Goal: Task Accomplishment & Management: Use online tool/utility

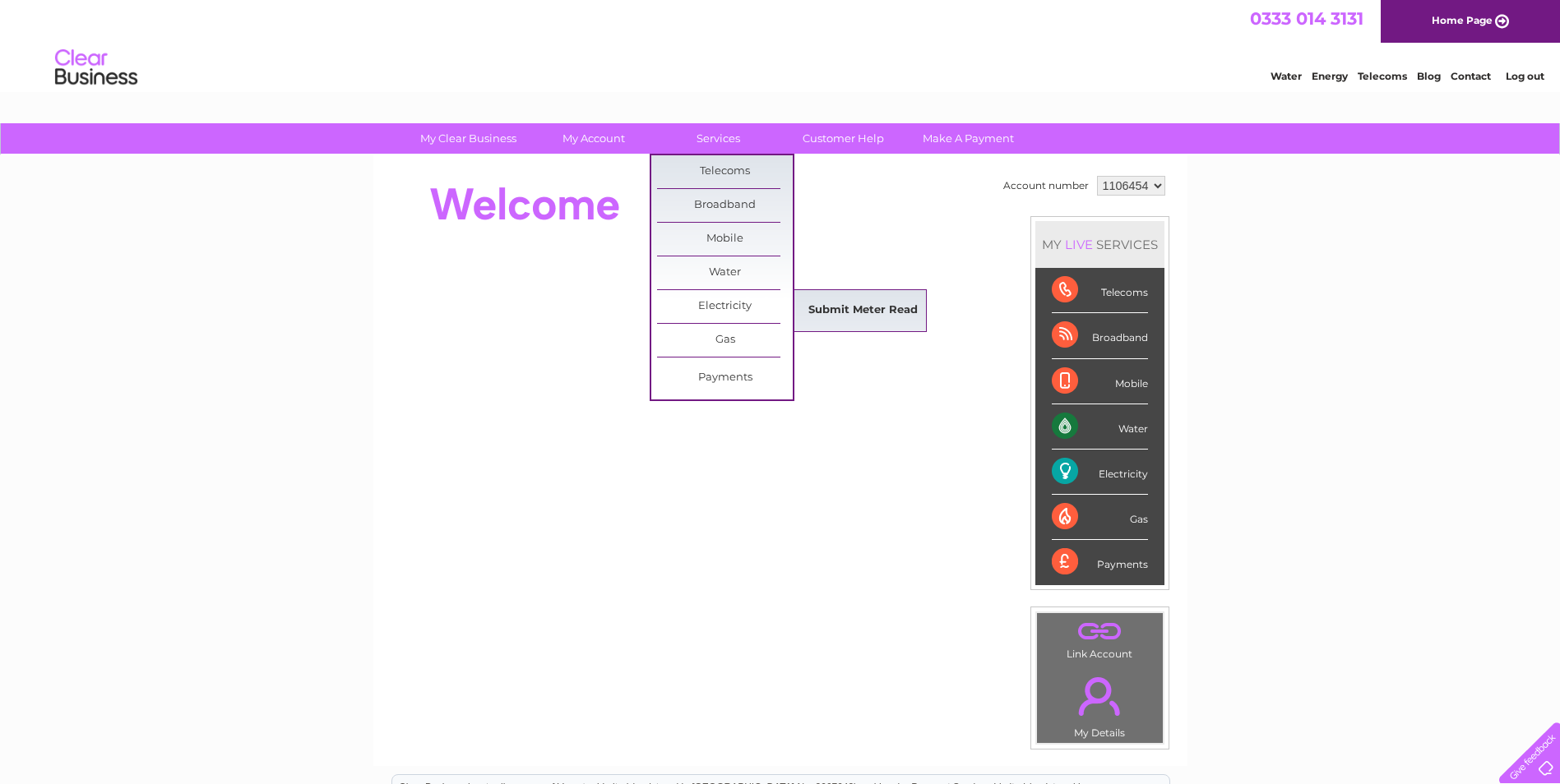
click at [849, 311] on link "Submit Meter Read" at bounding box center [863, 310] width 136 height 33
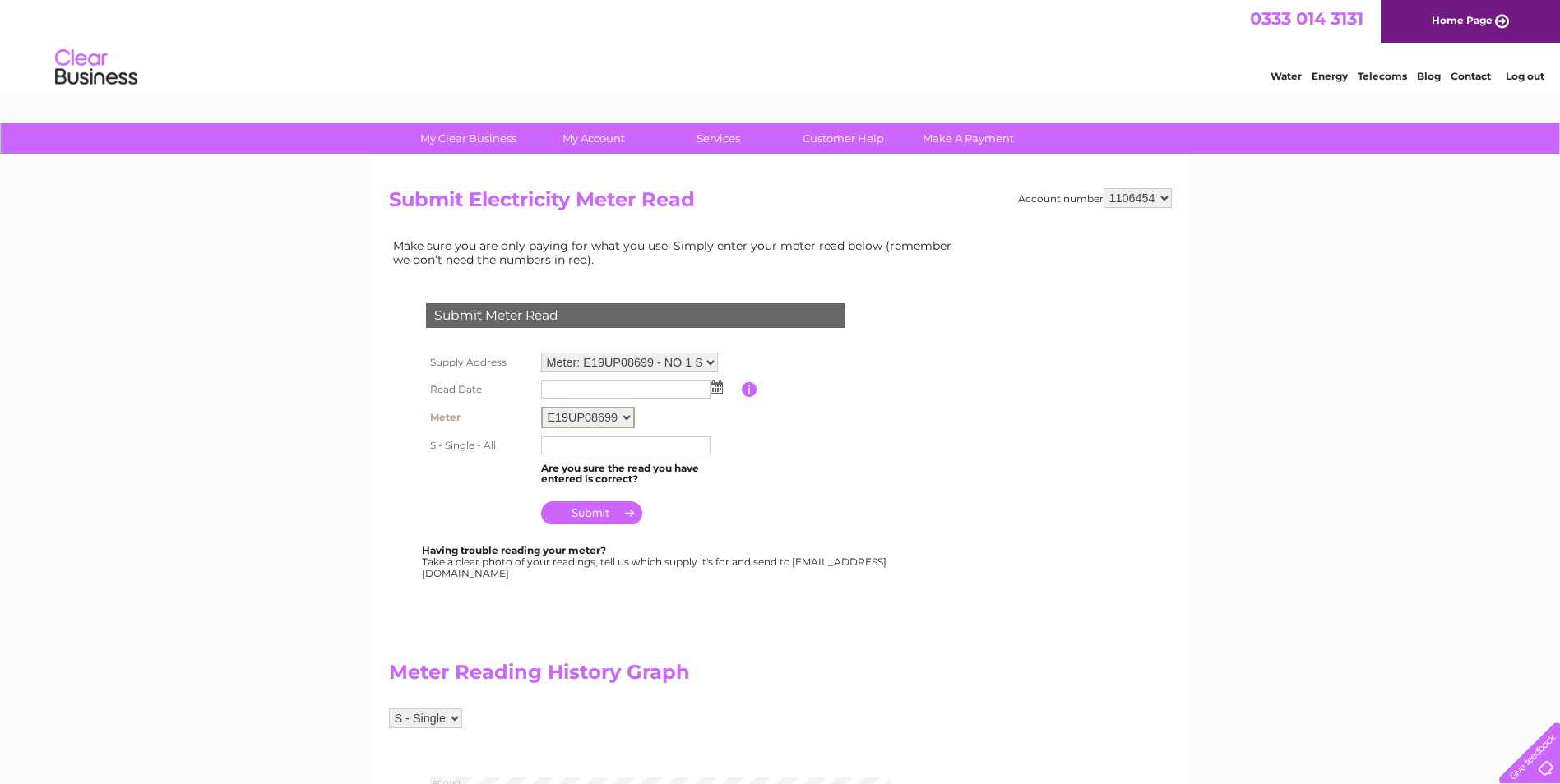
click at [623, 418] on select "E19UP08699" at bounding box center [588, 417] width 94 height 21
click at [711, 362] on select "Meter: E19UP08699 - NO 1 SYSTEMS (IN LIQD), HARDING WAY, PE27 3WR" at bounding box center [630, 363] width 177 height 21
click at [716, 392] on img at bounding box center [716, 388] width 13 height 13
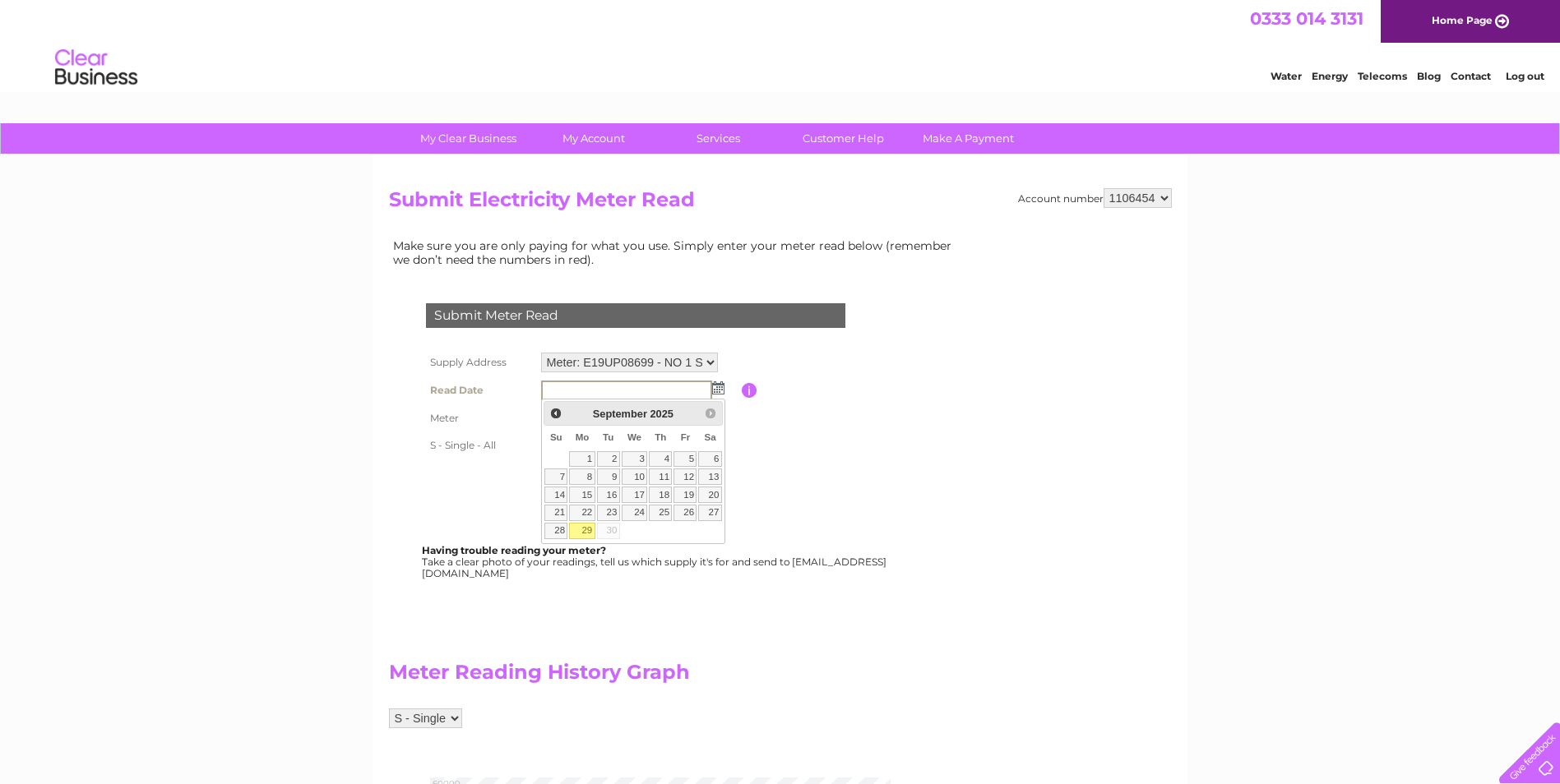
click at [584, 533] on link "29" at bounding box center [581, 531] width 25 height 16
type input "2025/09/29"
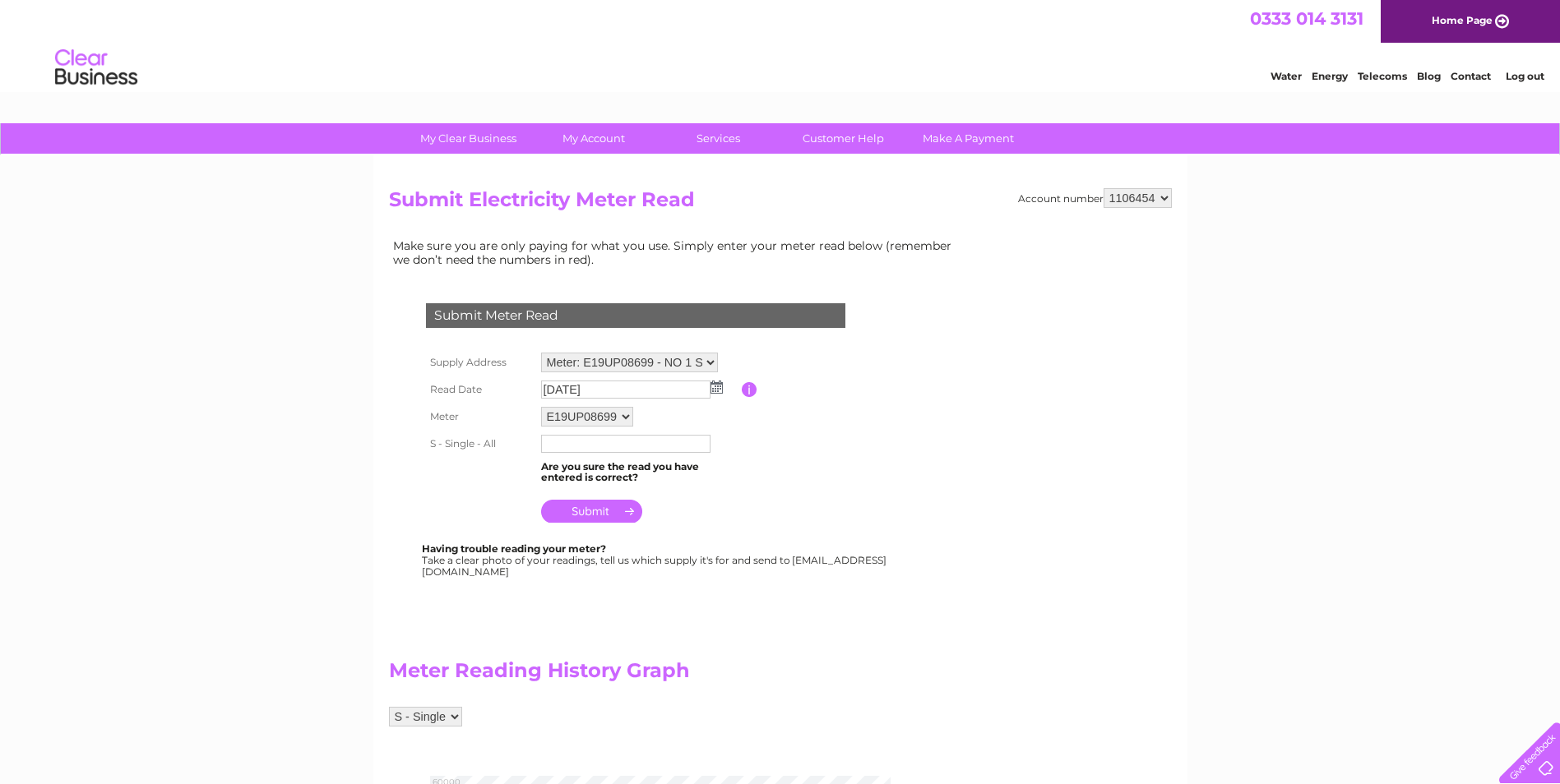
click at [619, 415] on select "E19UP08699" at bounding box center [587, 417] width 92 height 20
click at [629, 415] on select "E19UP08699" at bounding box center [588, 417] width 94 height 21
click at [629, 443] on input "text" at bounding box center [625, 445] width 169 height 18
type input "55163"
click at [611, 511] on input "submit" at bounding box center [591, 511] width 101 height 23
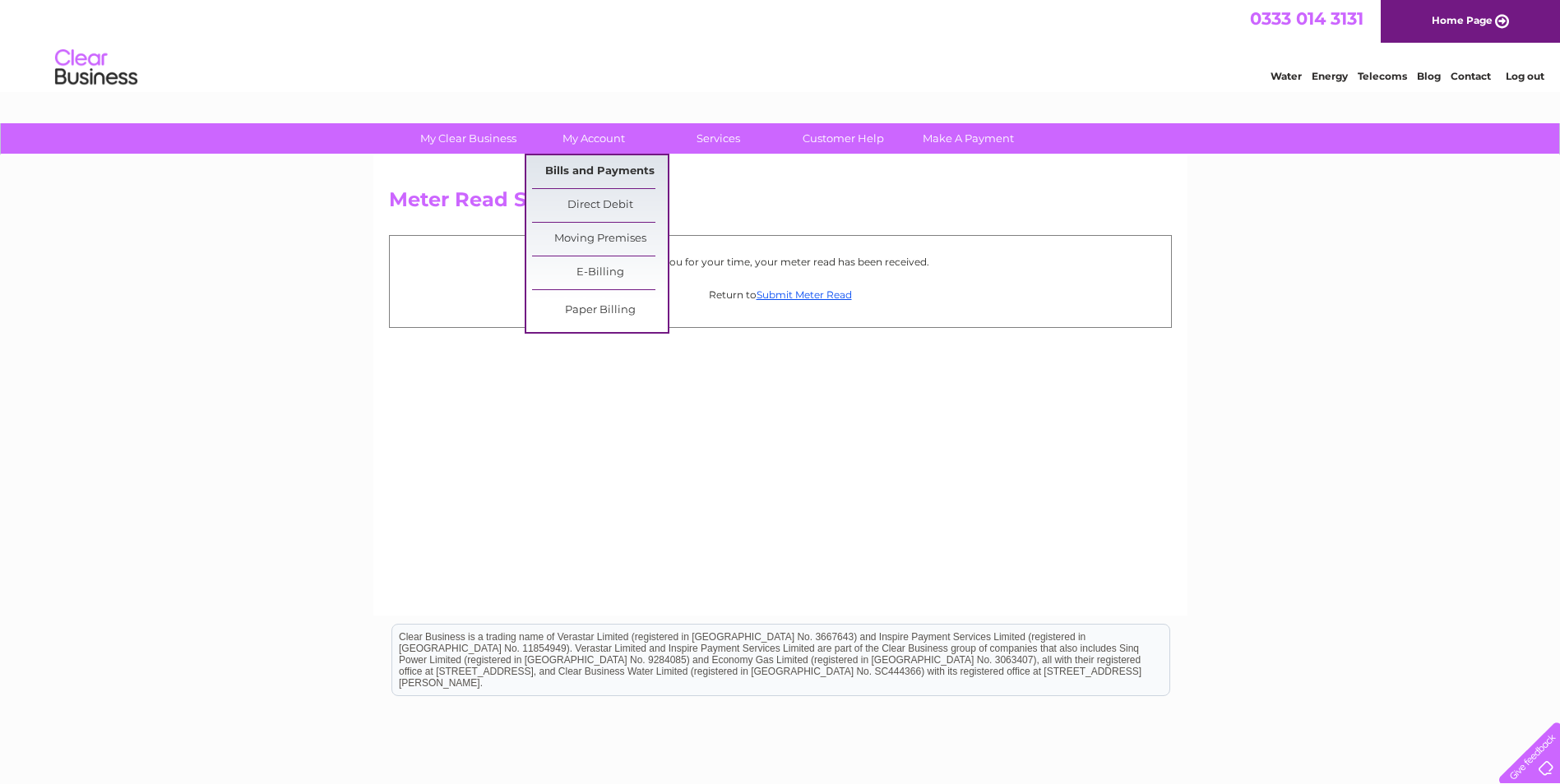
click at [591, 170] on link "Bills and Payments" at bounding box center [600, 172] width 136 height 33
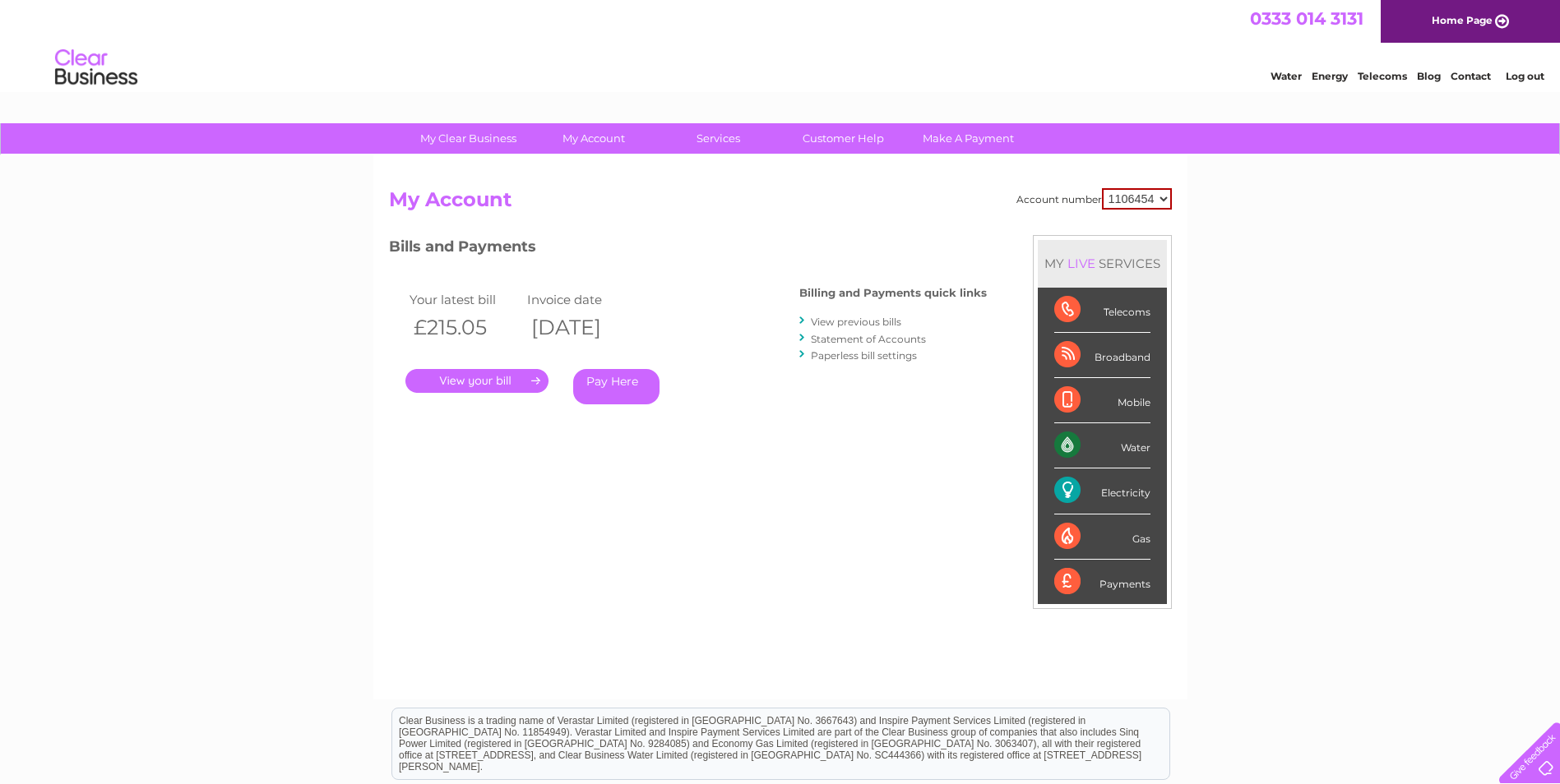
click at [462, 383] on link "." at bounding box center [477, 381] width 143 height 24
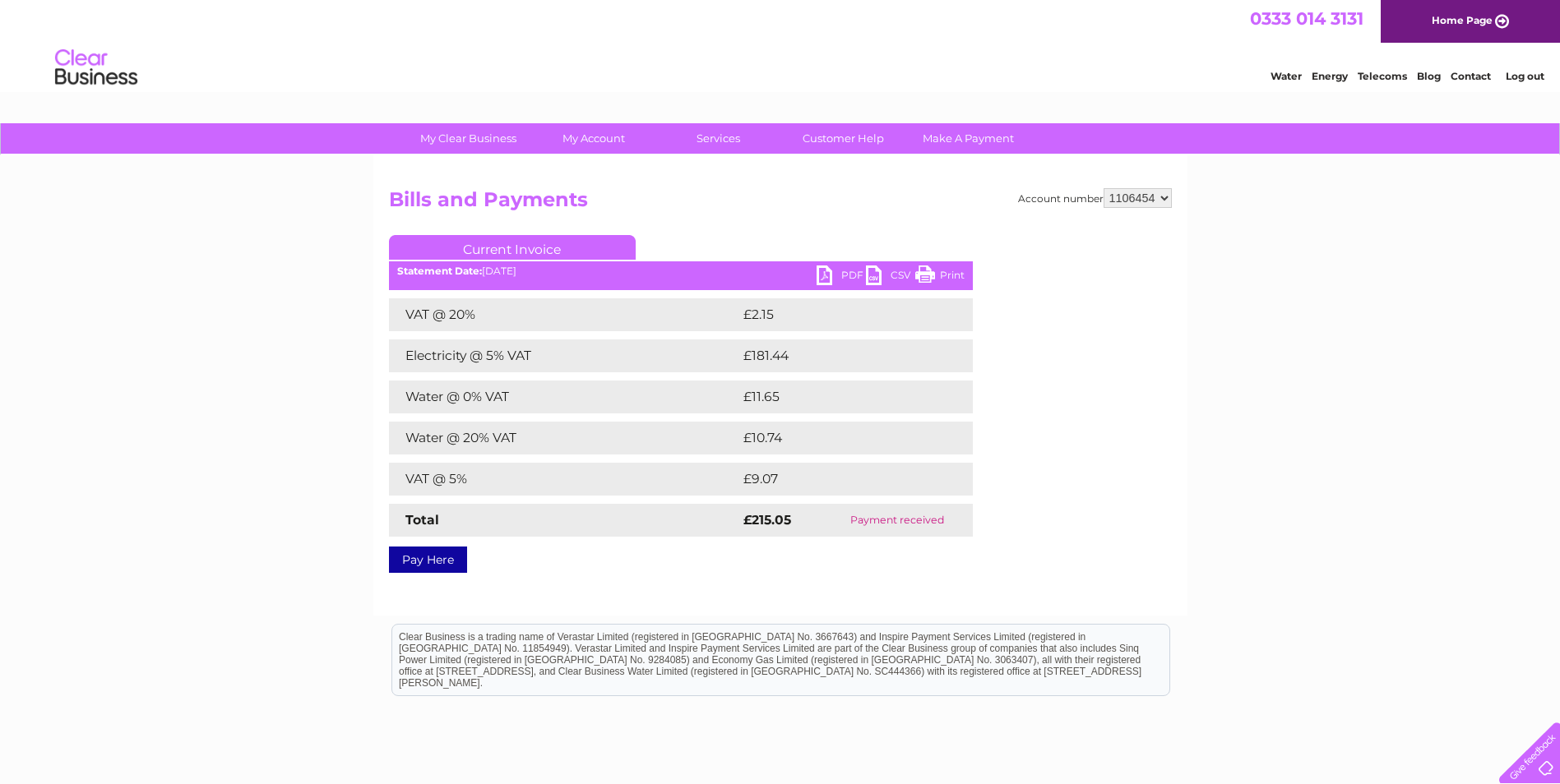
click at [821, 274] on link "PDF" at bounding box center [841, 277] width 49 height 24
